Goal: Information Seeking & Learning: Learn about a topic

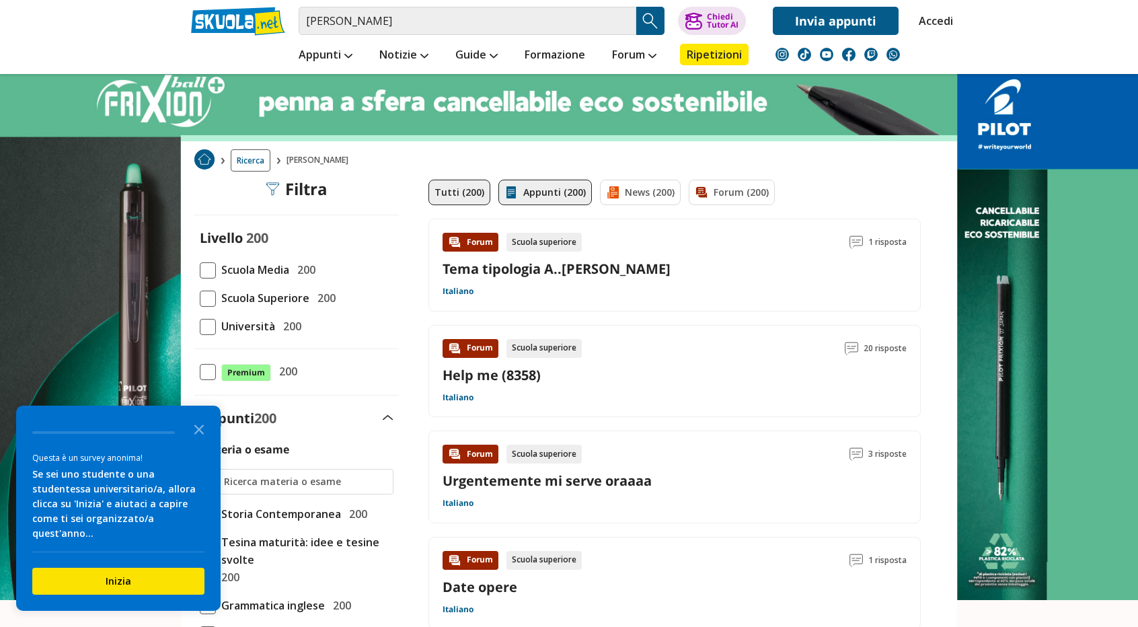
click at [565, 194] on link "Appunti (200)" at bounding box center [544, 193] width 93 height 26
click at [504, 196] on img at bounding box center [510, 192] width 13 height 13
click at [543, 182] on link "Appunti (200)" at bounding box center [544, 193] width 93 height 26
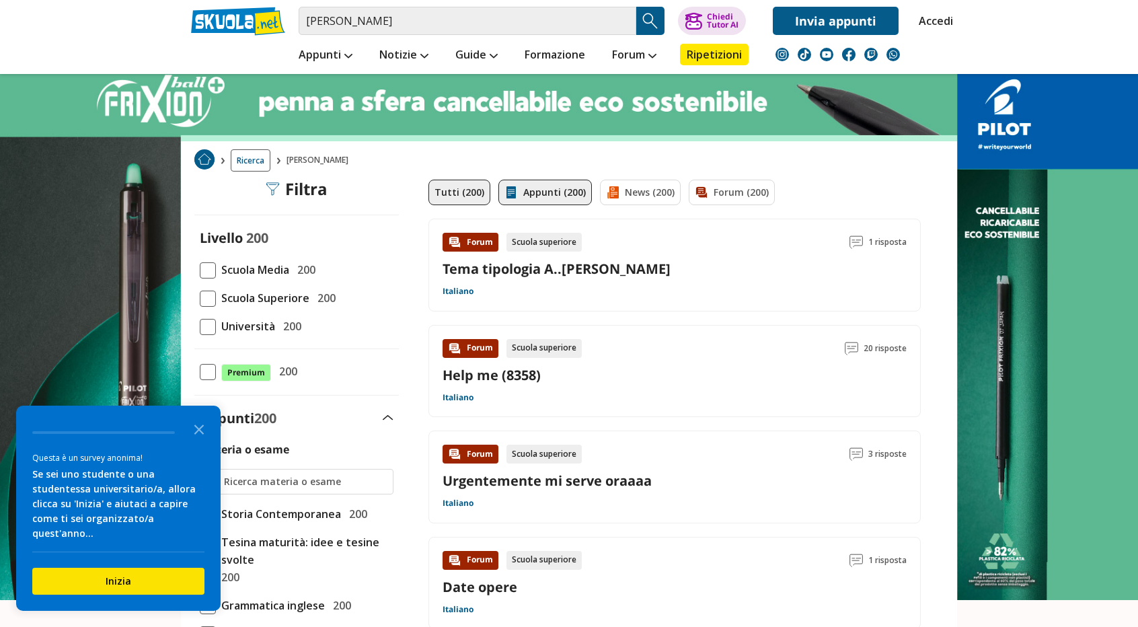
click at [543, 182] on link "Appunti (200)" at bounding box center [544, 193] width 93 height 26
click at [535, 196] on link "Appunti (200)" at bounding box center [544, 193] width 93 height 26
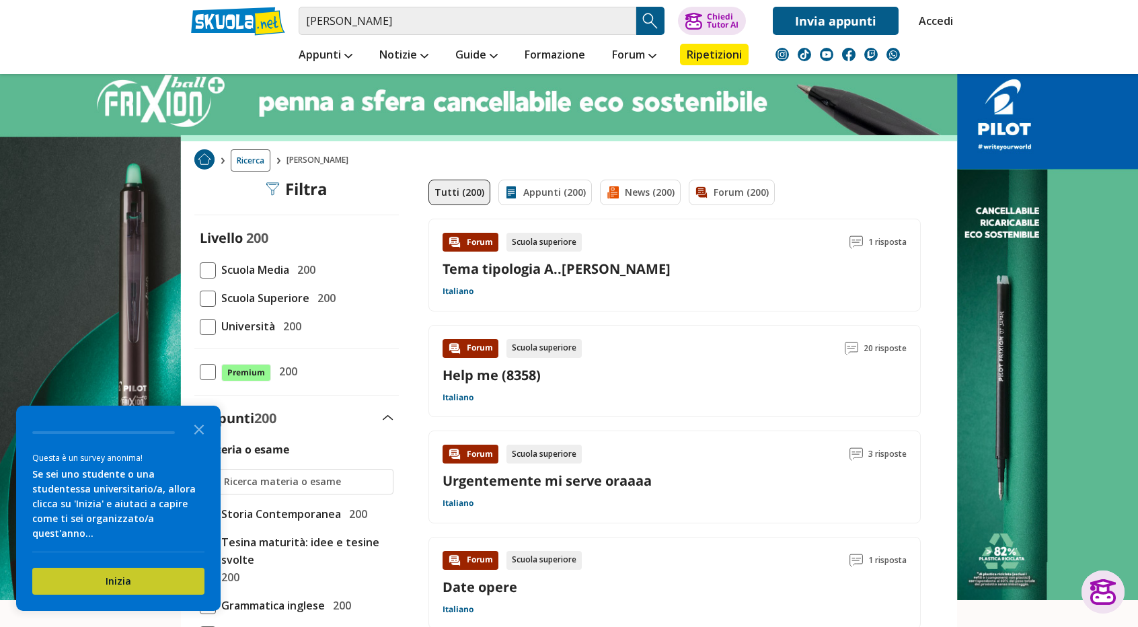
click at [159, 567] on button "Inizia" at bounding box center [118, 580] width 172 height 27
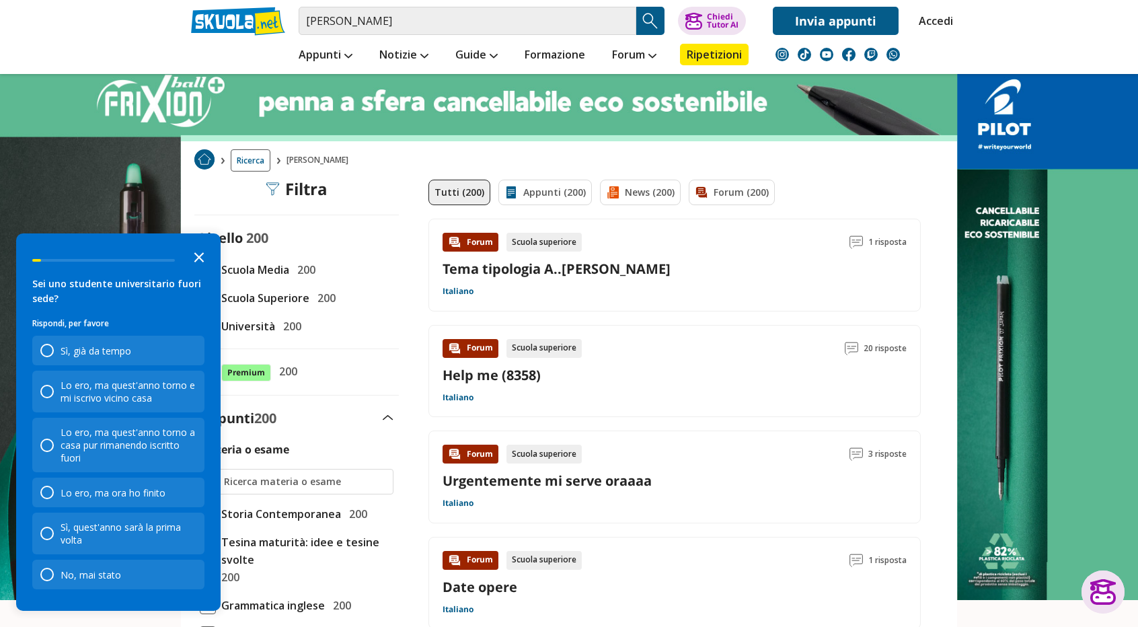
click at [196, 258] on icon "Close the survey" at bounding box center [199, 256] width 27 height 27
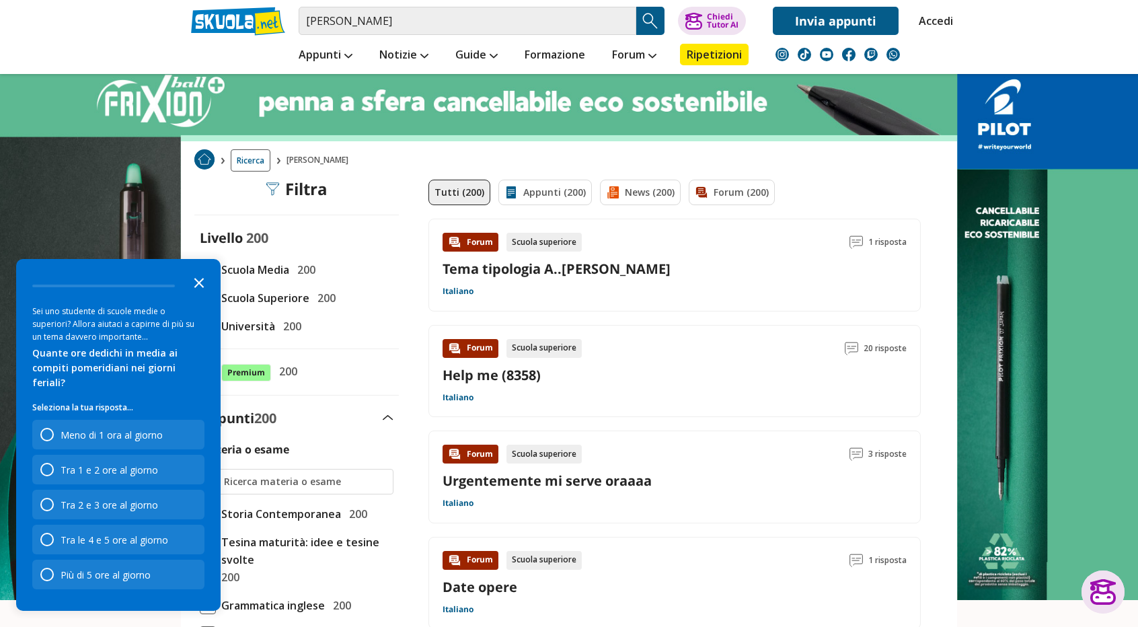
click at [201, 290] on icon "Close the survey" at bounding box center [199, 281] width 27 height 27
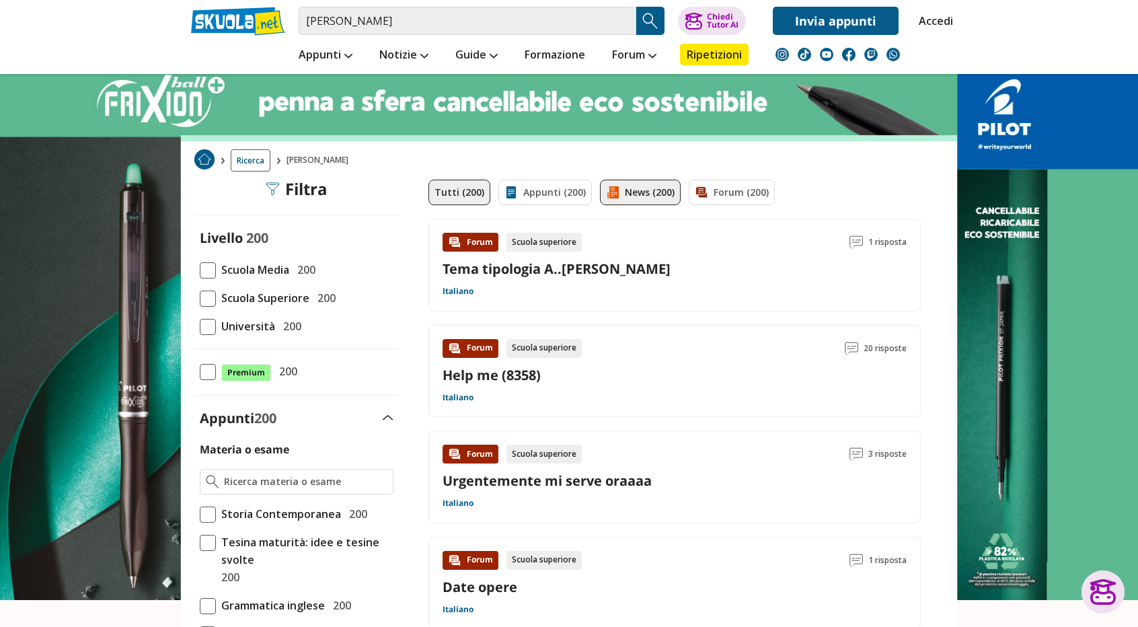
click at [635, 198] on link "News (200)" at bounding box center [640, 193] width 81 height 26
click at [563, 199] on link "Appunti (200)" at bounding box center [544, 193] width 93 height 26
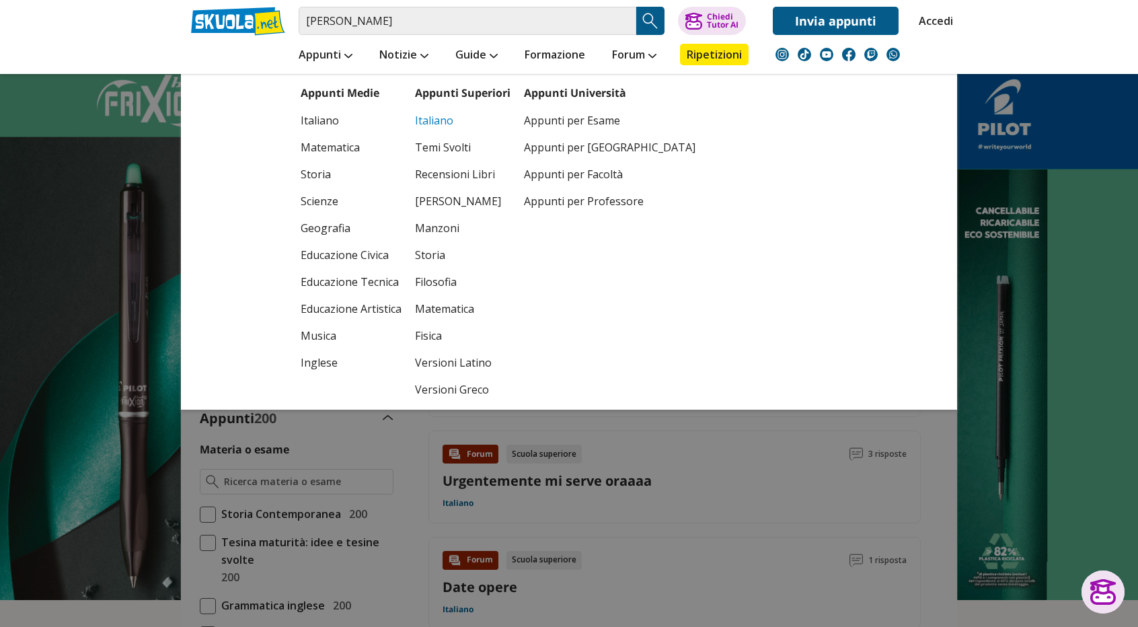
click at [430, 121] on link "Italiano" at bounding box center [462, 120] width 95 height 27
